Goal: Find specific page/section: Find specific page/section

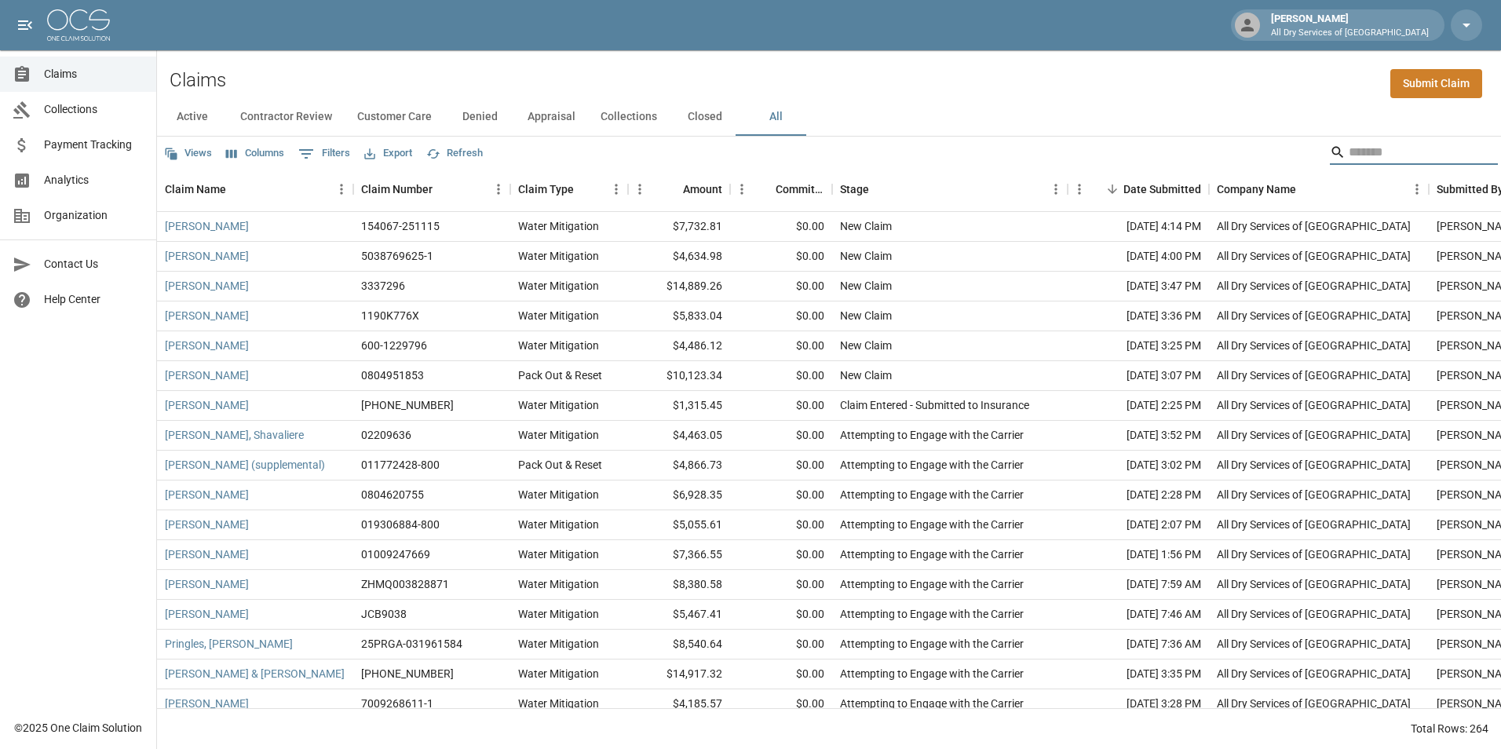
click at [1393, 148] on input "Search" at bounding box center [1412, 152] width 126 height 25
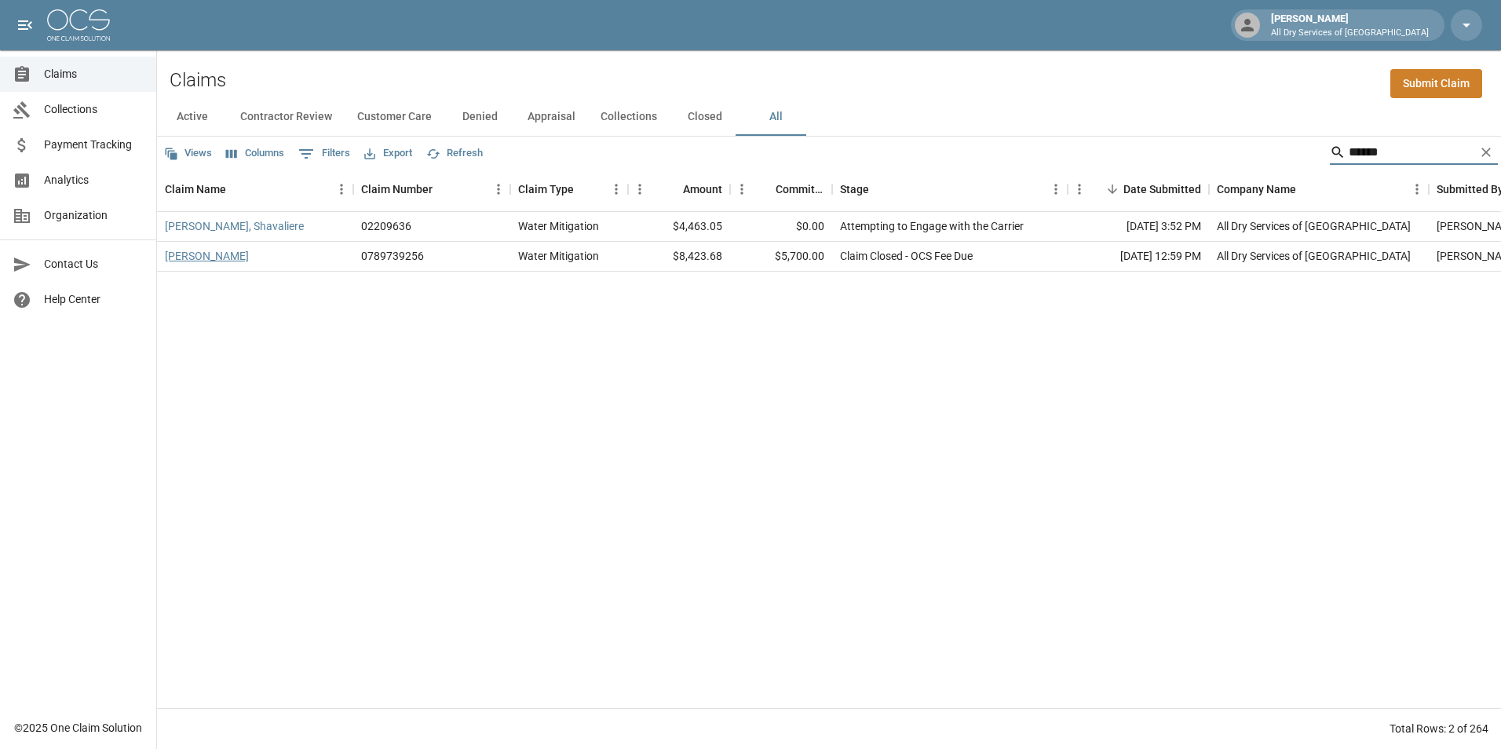
type input "******"
click at [236, 257] on link "[PERSON_NAME]" at bounding box center [207, 256] width 84 height 16
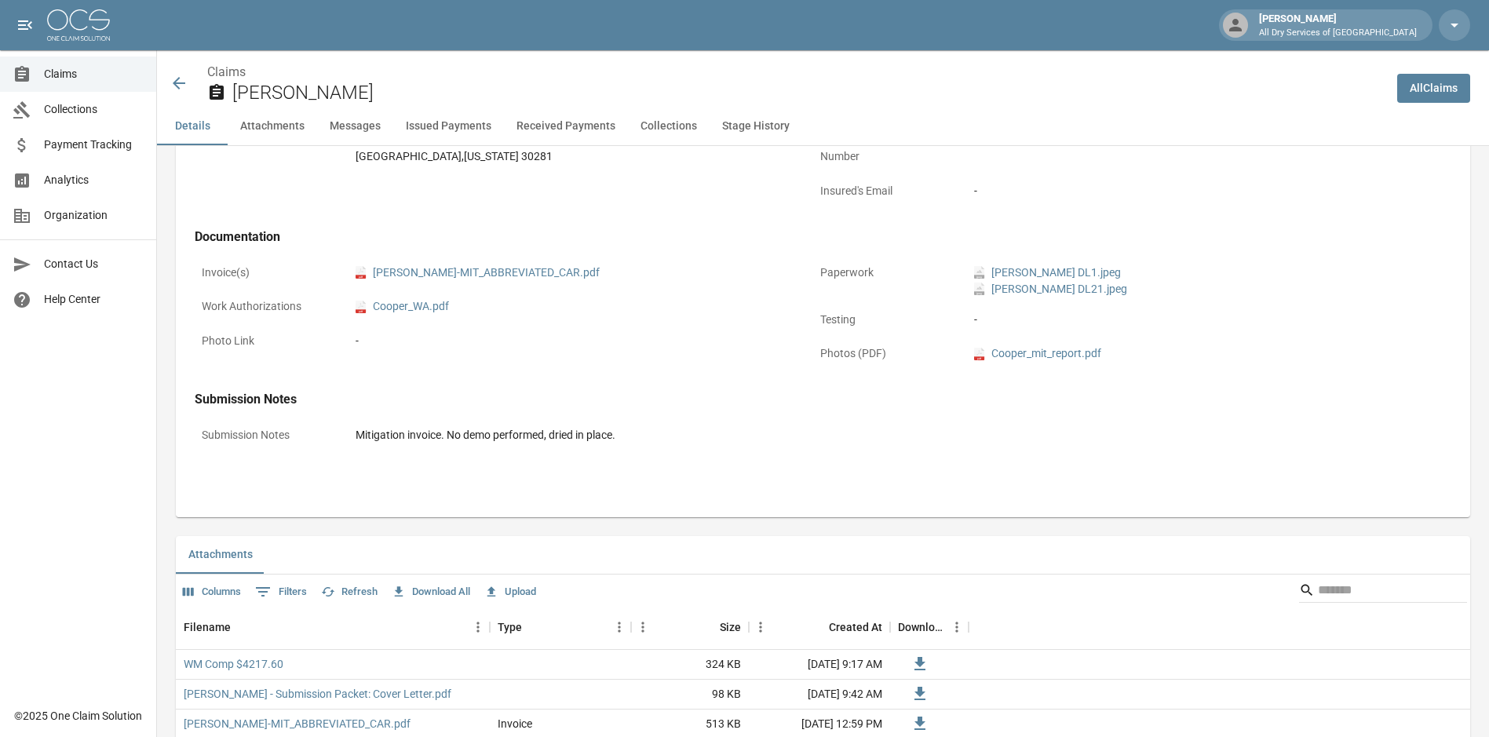
scroll to position [628, 0]
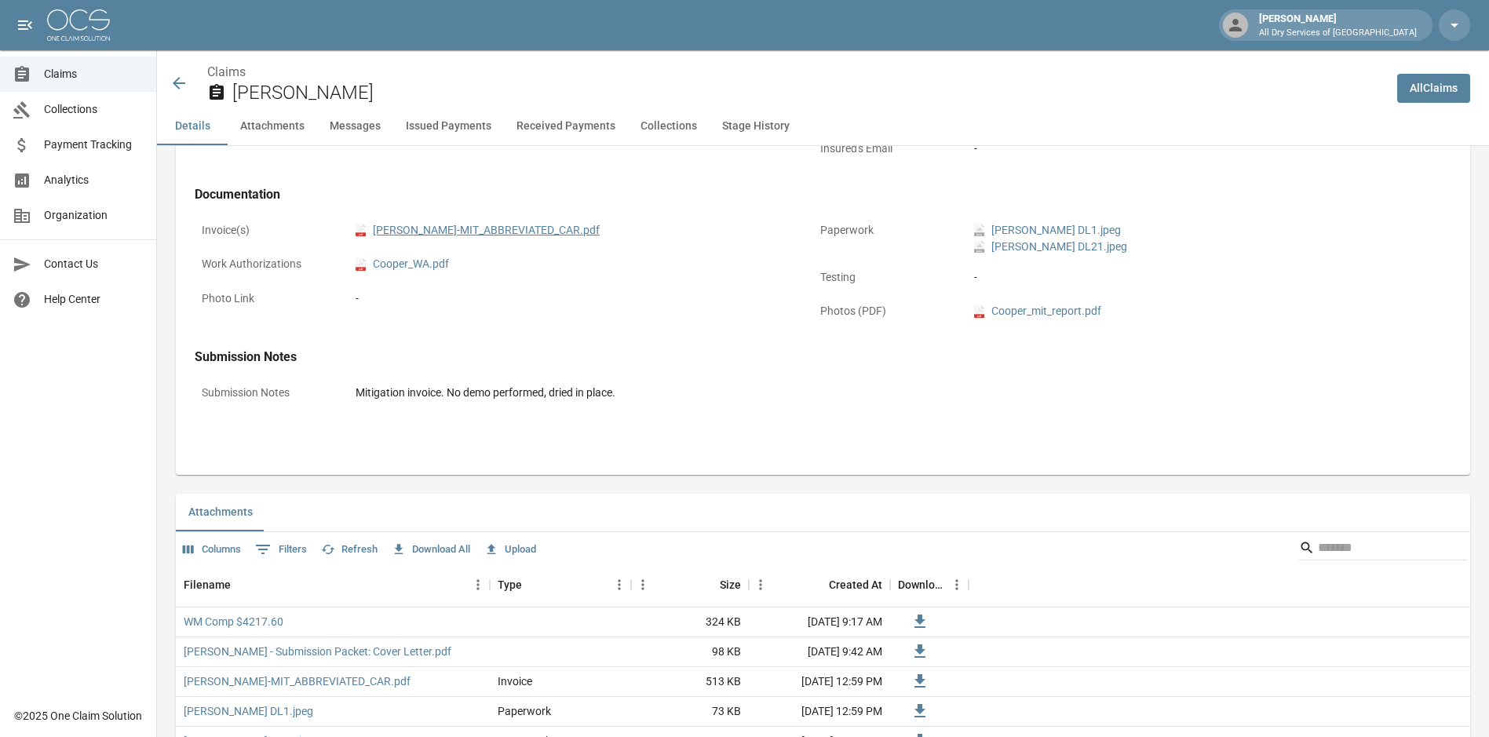
click at [558, 226] on link "pdf BRANDON_COOPER-MIT_ABBREVIATED_CAR.pdf" at bounding box center [478, 230] width 244 height 16
click at [73, 73] on span "Claims" at bounding box center [94, 74] width 100 height 16
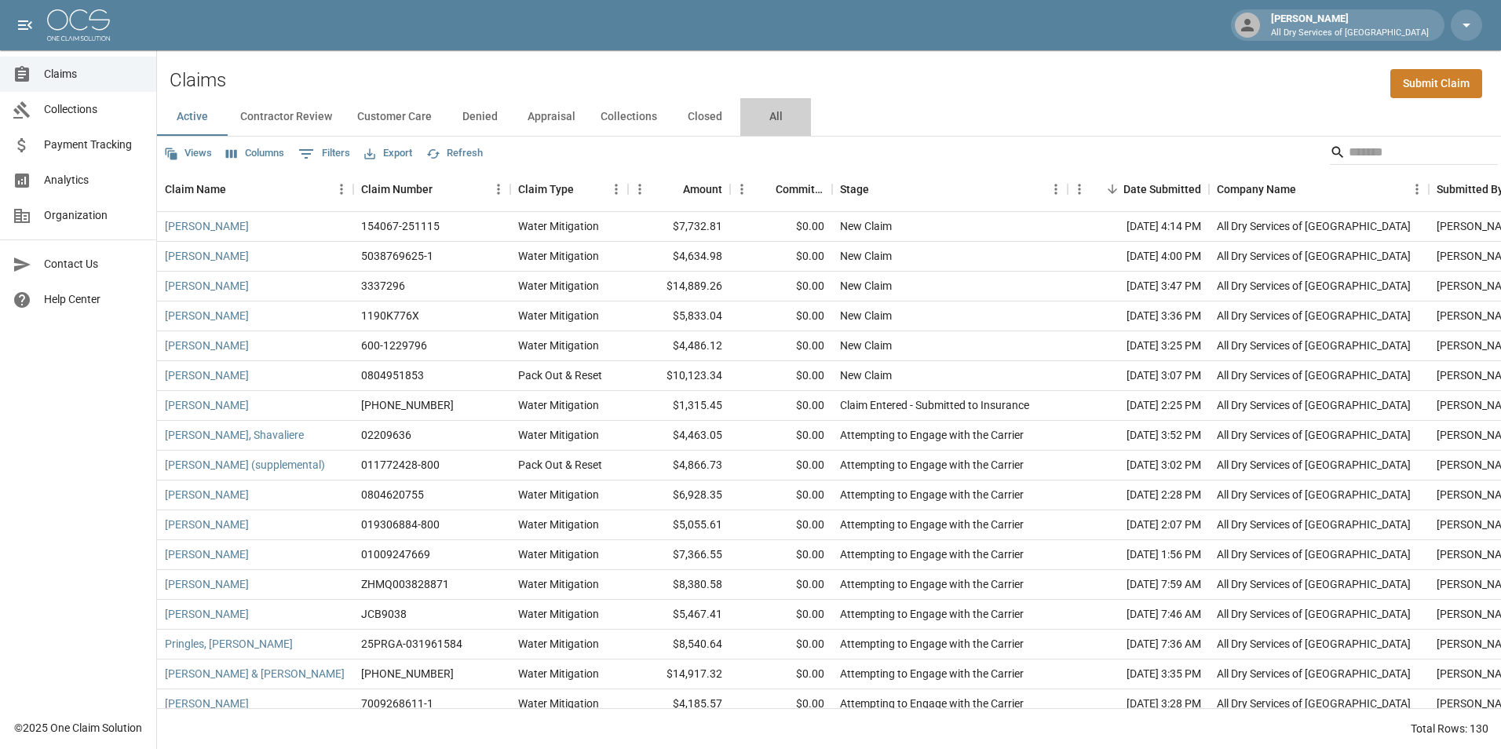
click at [772, 120] on button "All" at bounding box center [775, 117] width 71 height 38
